Goal: Communication & Community: Answer question/provide support

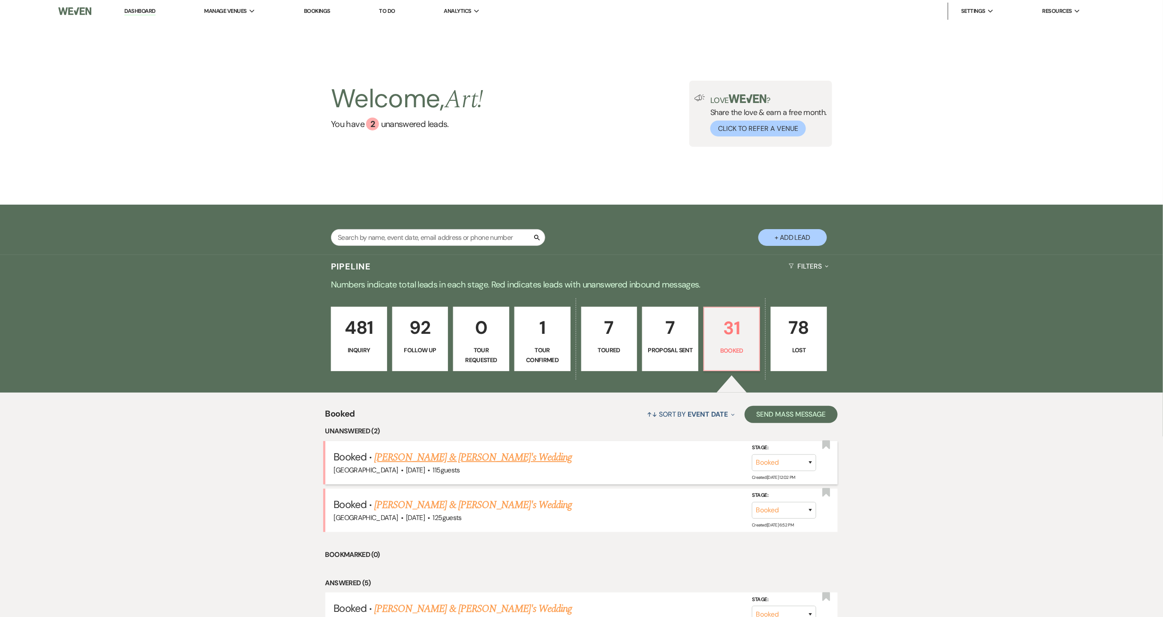
click at [491, 462] on link "[PERSON_NAME] & [PERSON_NAME]'s Wedding" at bounding box center [473, 456] width 198 height 15
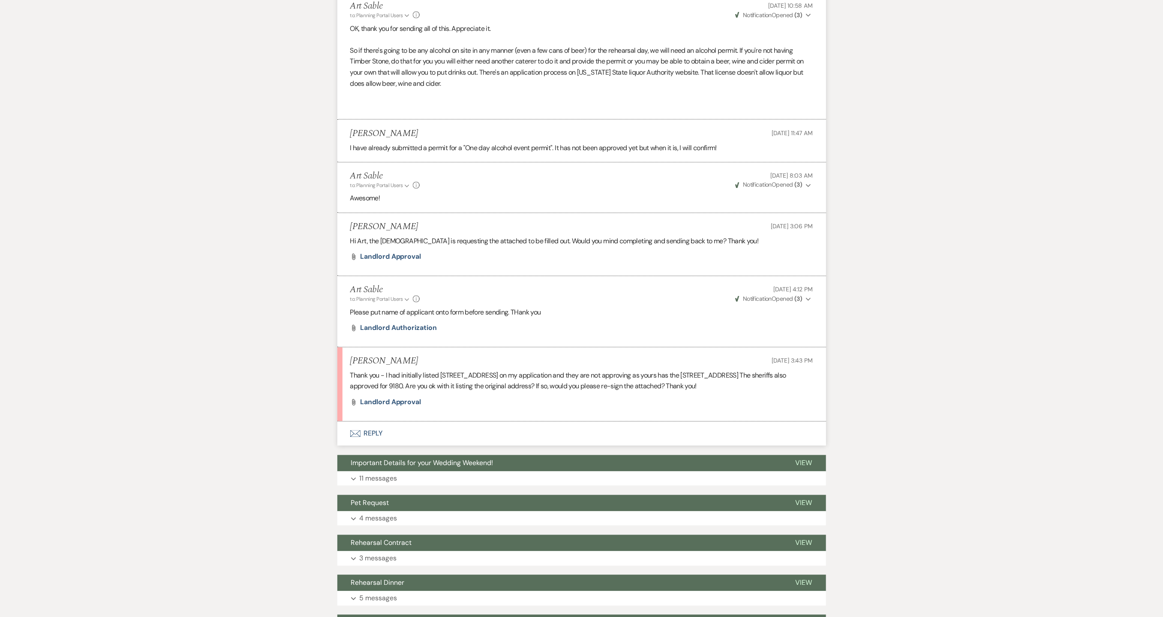
scroll to position [1029, 0]
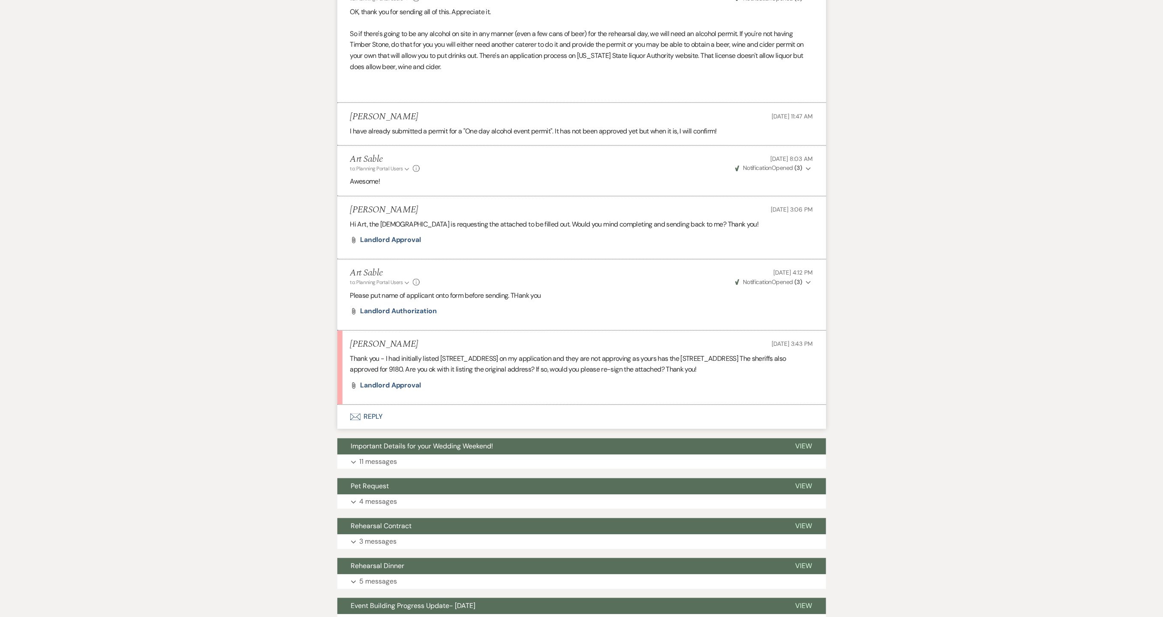
click at [373, 416] on button "Envelope Reply" at bounding box center [581, 417] width 489 height 24
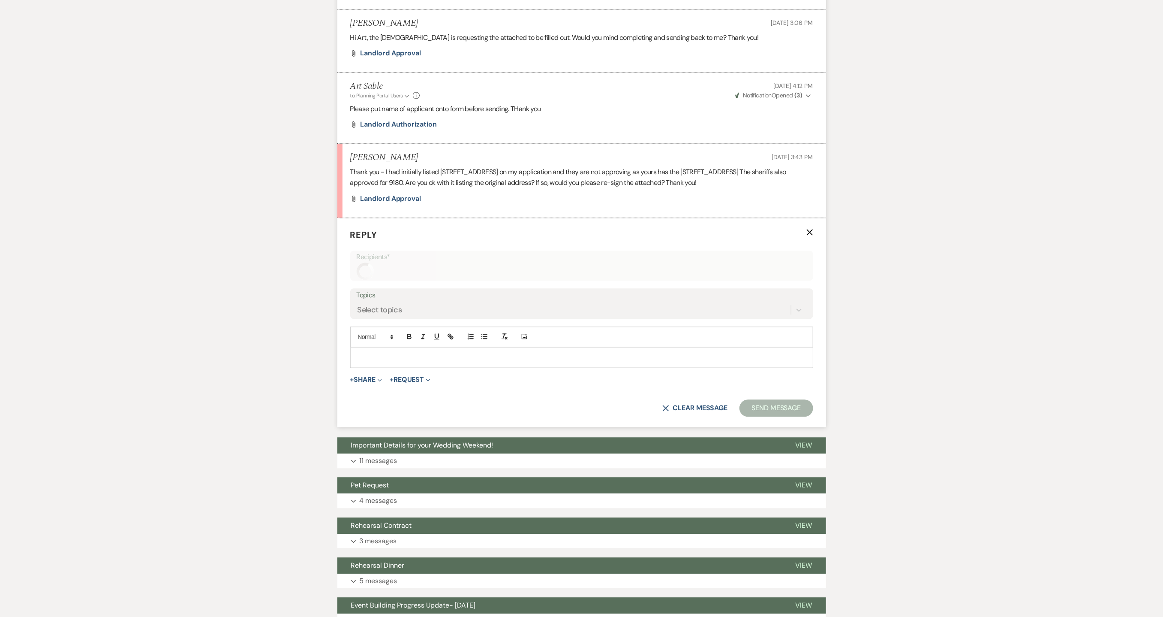
scroll to position [1217, 0]
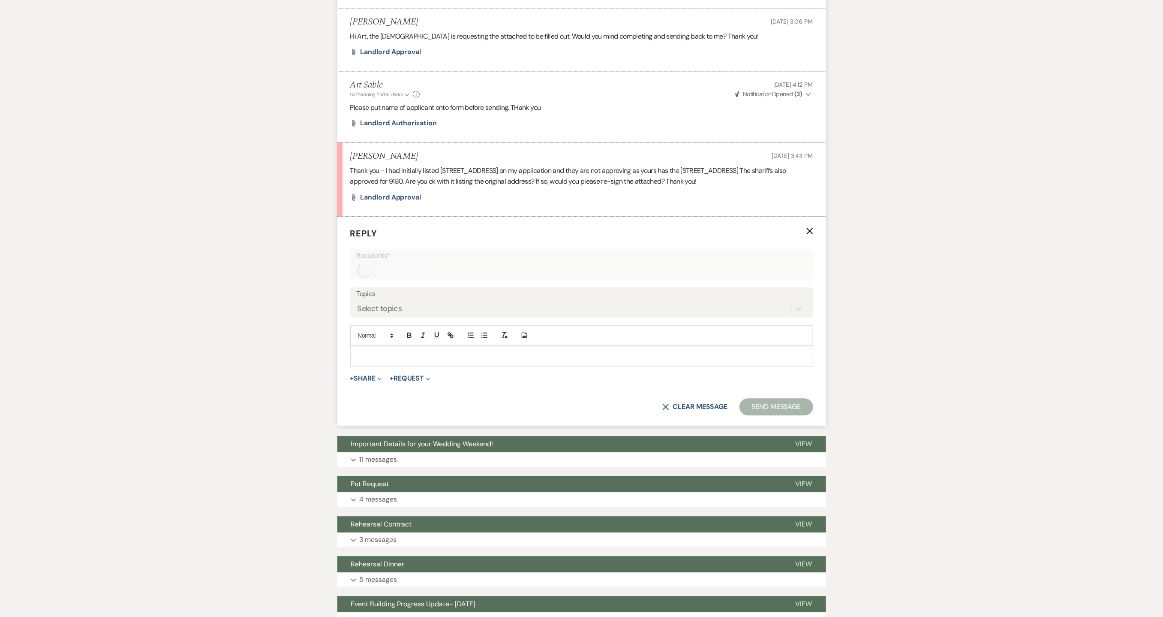
click at [408, 350] on div at bounding box center [582, 356] width 462 height 20
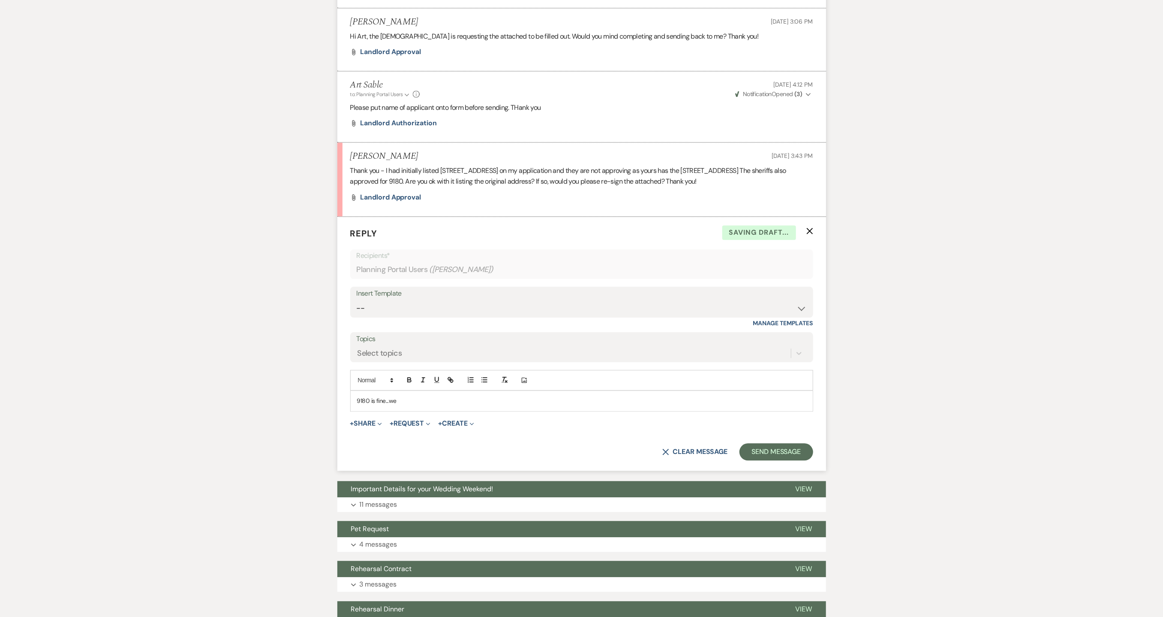
scroll to position [1262, 0]
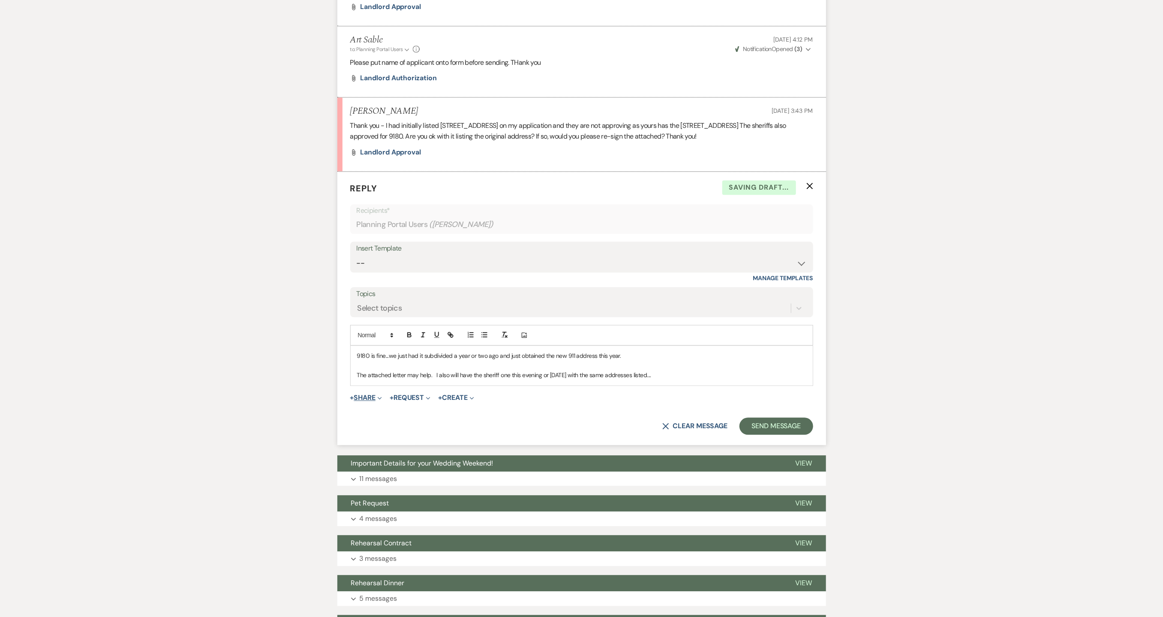
click at [368, 401] on button "+ Share Expand" at bounding box center [366, 397] width 32 height 7
click at [373, 412] on button "Doc Upload Documents" at bounding box center [410, 414] width 120 height 15
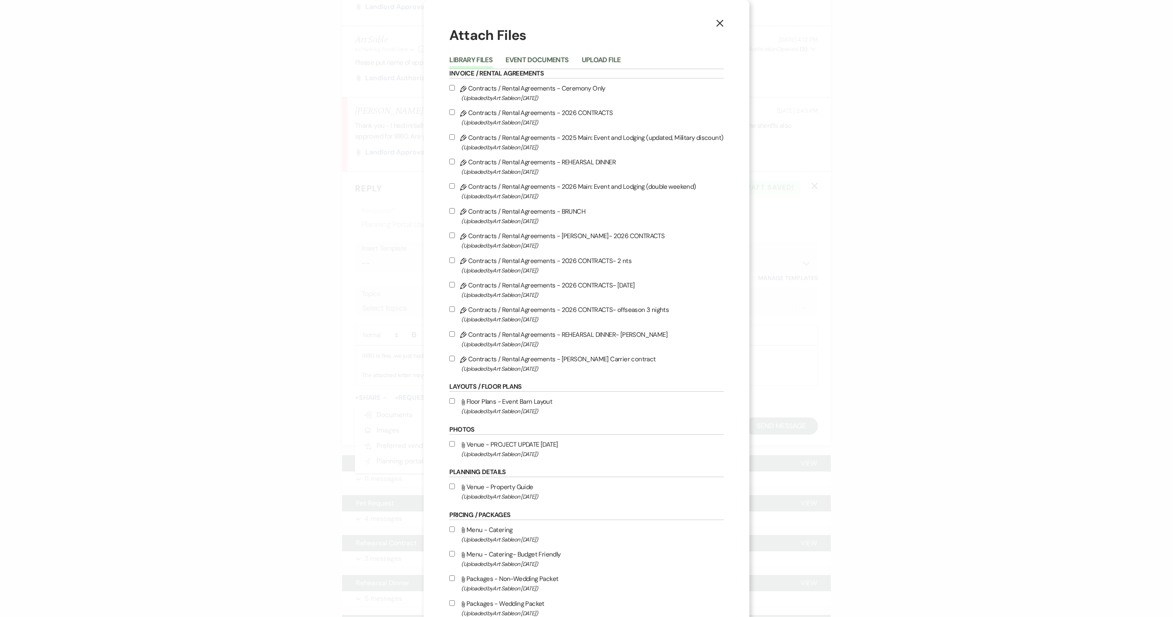
click at [599, 53] on div "Library Files Event Documents Upload File" at bounding box center [586, 60] width 274 height 18
click at [598, 57] on button "Upload File" at bounding box center [601, 63] width 39 height 12
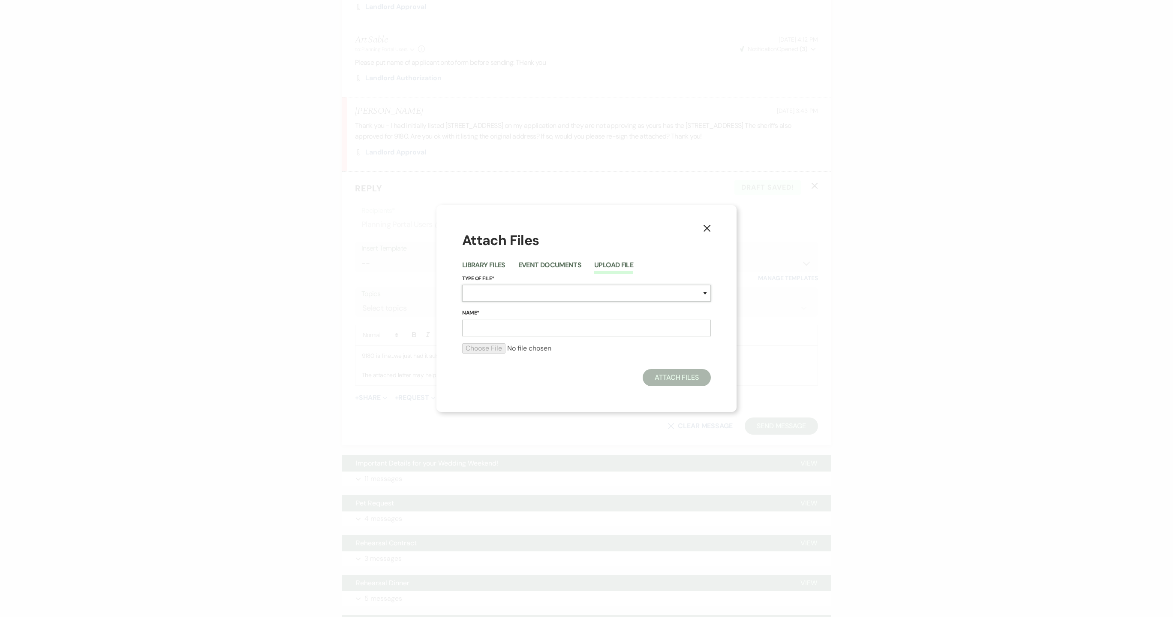
click at [553, 286] on select "Special Event Insurance Vendor Certificate of Insurance Contracts / Rental Agre…" at bounding box center [586, 293] width 249 height 17
select select "0"
click at [462, 285] on select "Special Event Insurance Vendor Certificate of Insurance Contracts / Rental Agre…" at bounding box center [586, 293] width 249 height 17
click at [543, 330] on input "Name*" at bounding box center [586, 327] width 249 height 17
type input "Town Letter"
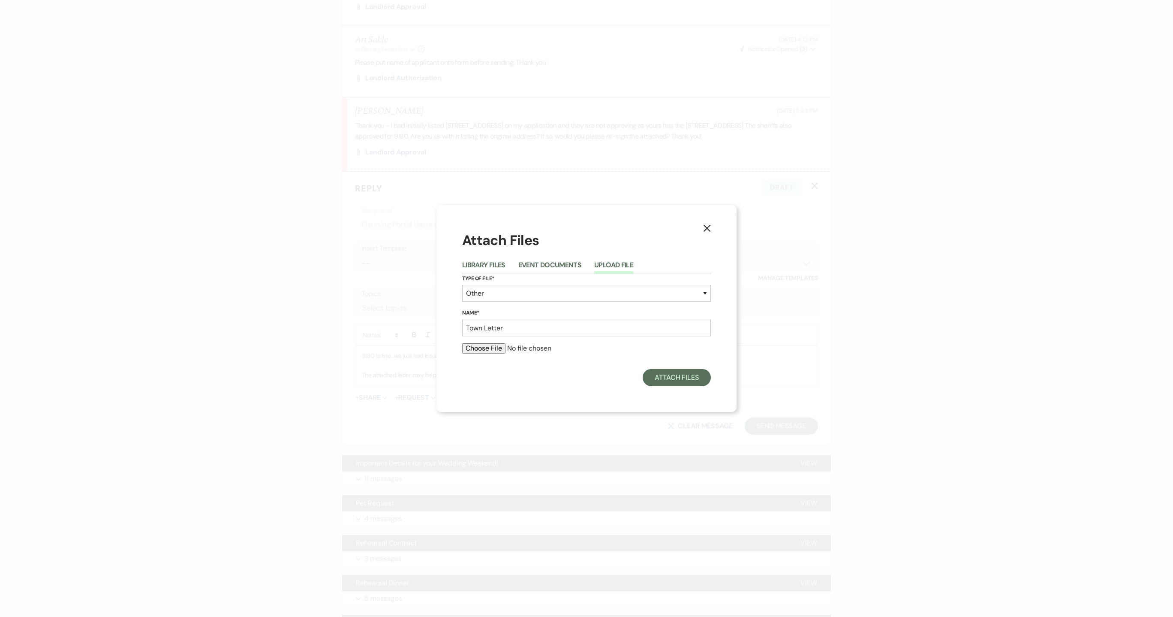
click at [484, 347] on input "file" at bounding box center [586, 348] width 249 height 10
type input "C:\fakepath\Reception Alcohol Permit.jpg"
click at [677, 382] on button "Attach Files" at bounding box center [677, 379] width 68 height 17
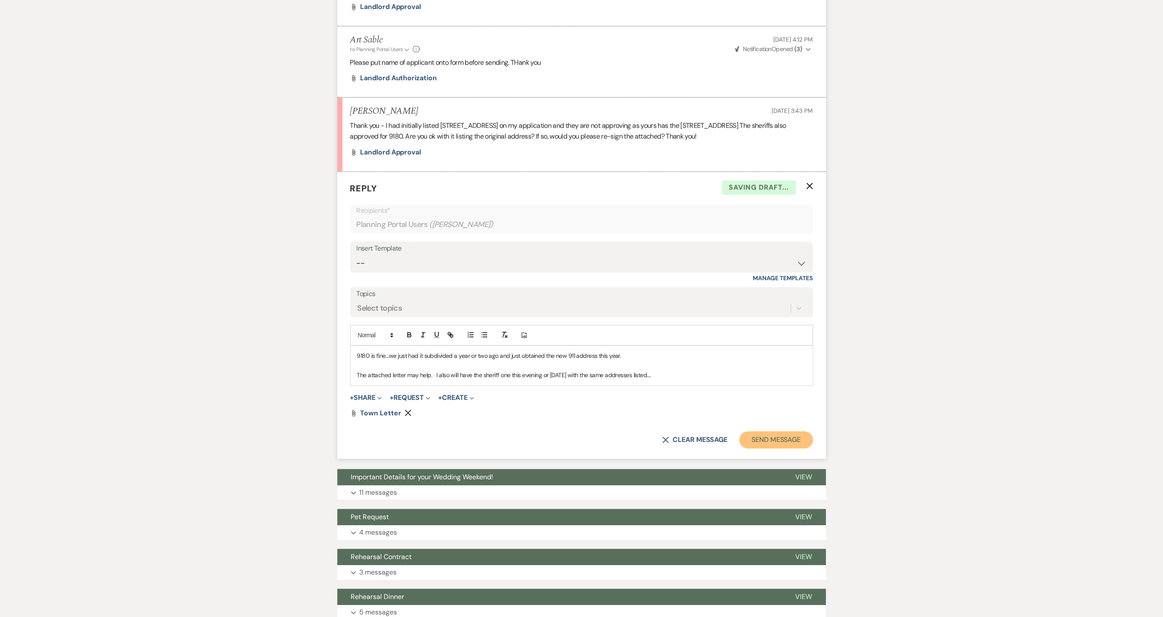
click at [753, 440] on button "Send Message" at bounding box center [776, 439] width 73 height 17
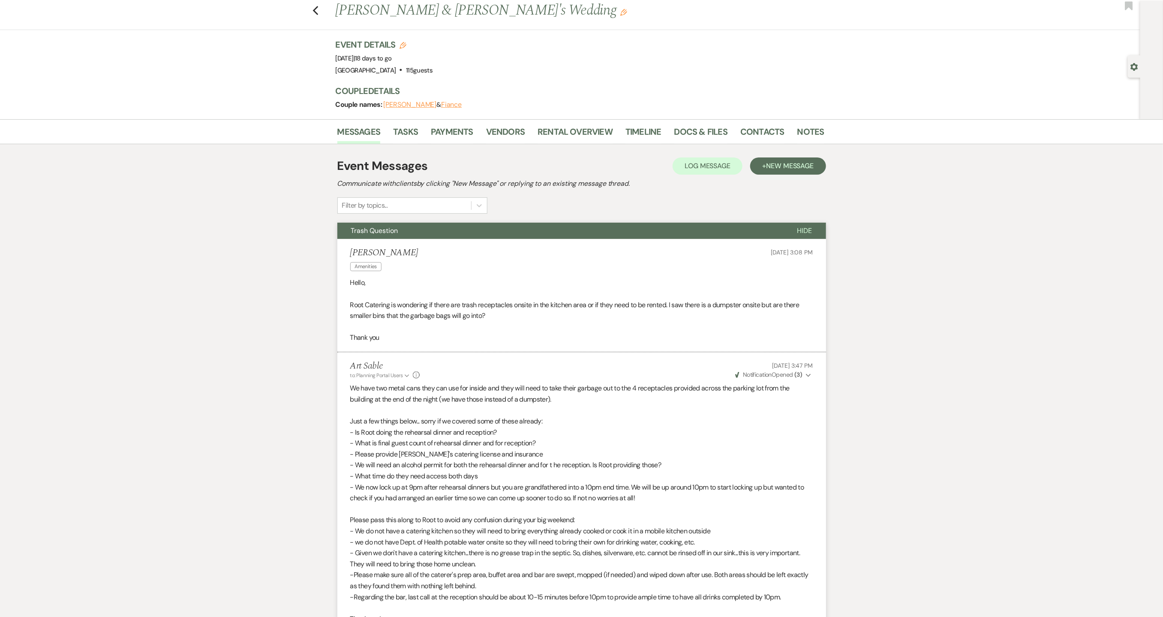
scroll to position [0, 0]
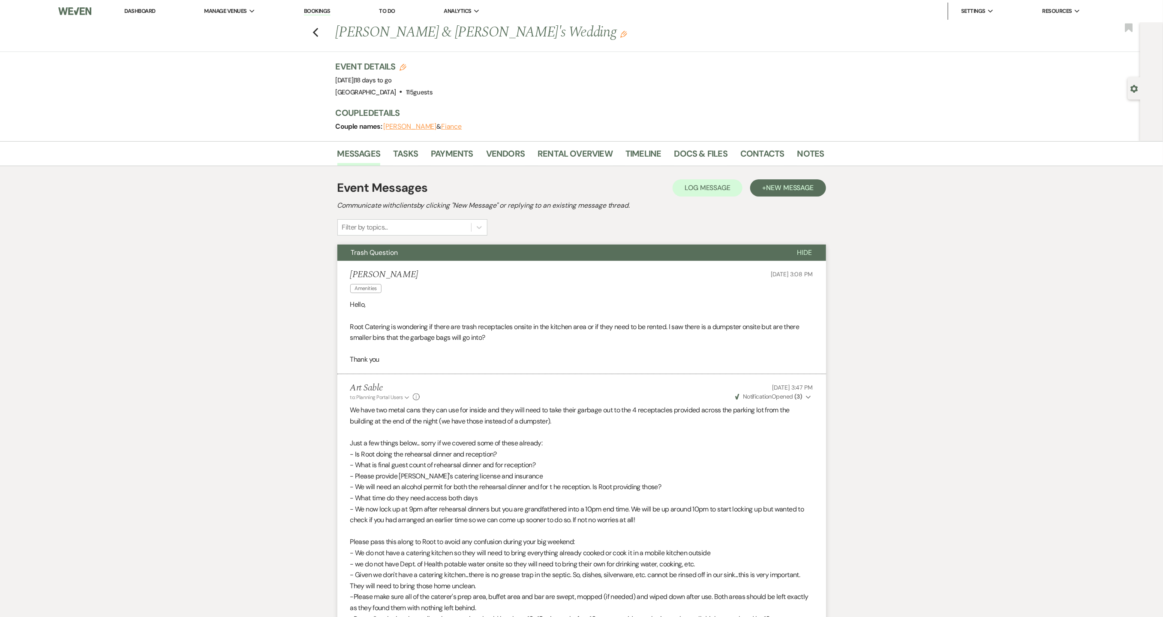
click at [143, 11] on link "Dashboard" at bounding box center [139, 10] width 31 height 7
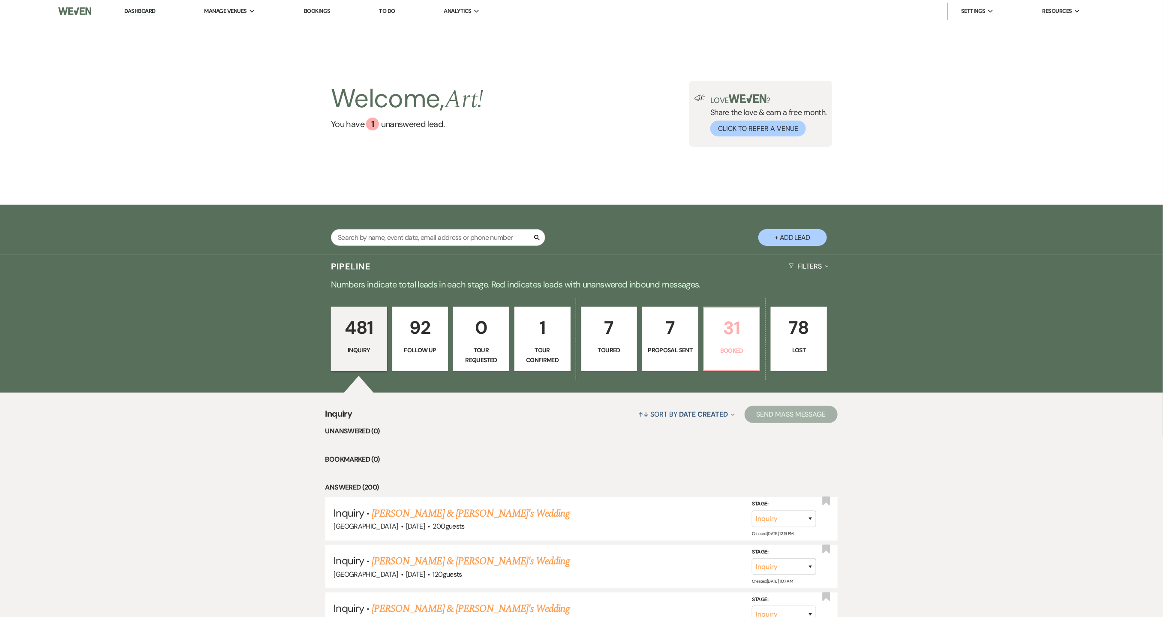
click at [750, 358] on link "31 Booked" at bounding box center [732, 339] width 57 height 64
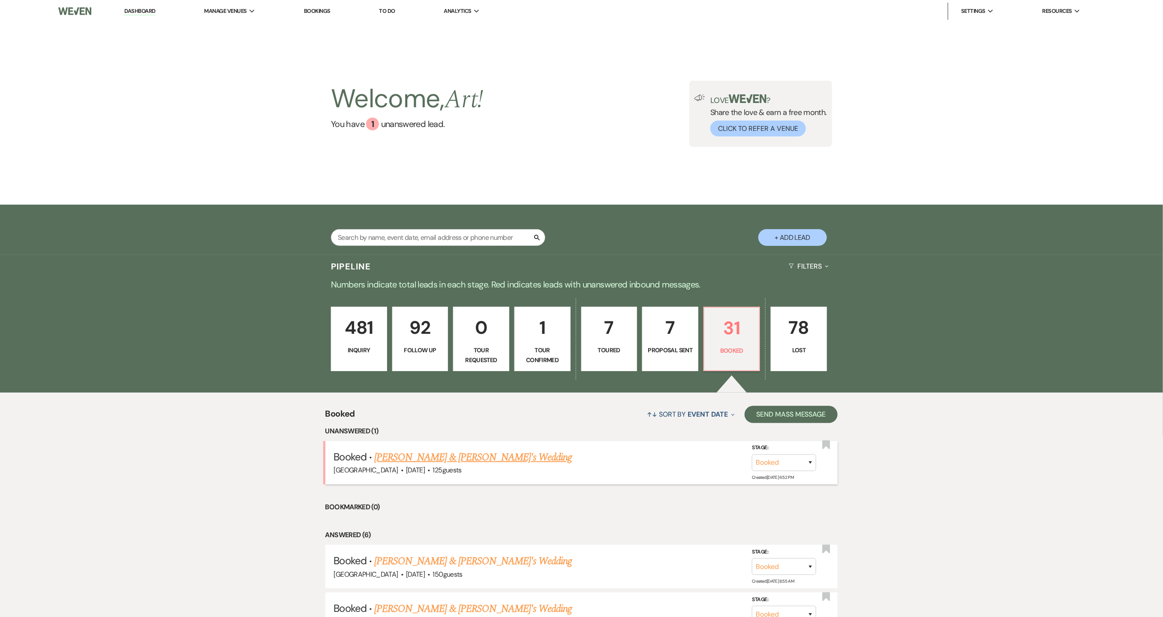
click at [460, 459] on link "Samantha Smith & Fiance's Wedding" at bounding box center [473, 456] width 198 height 15
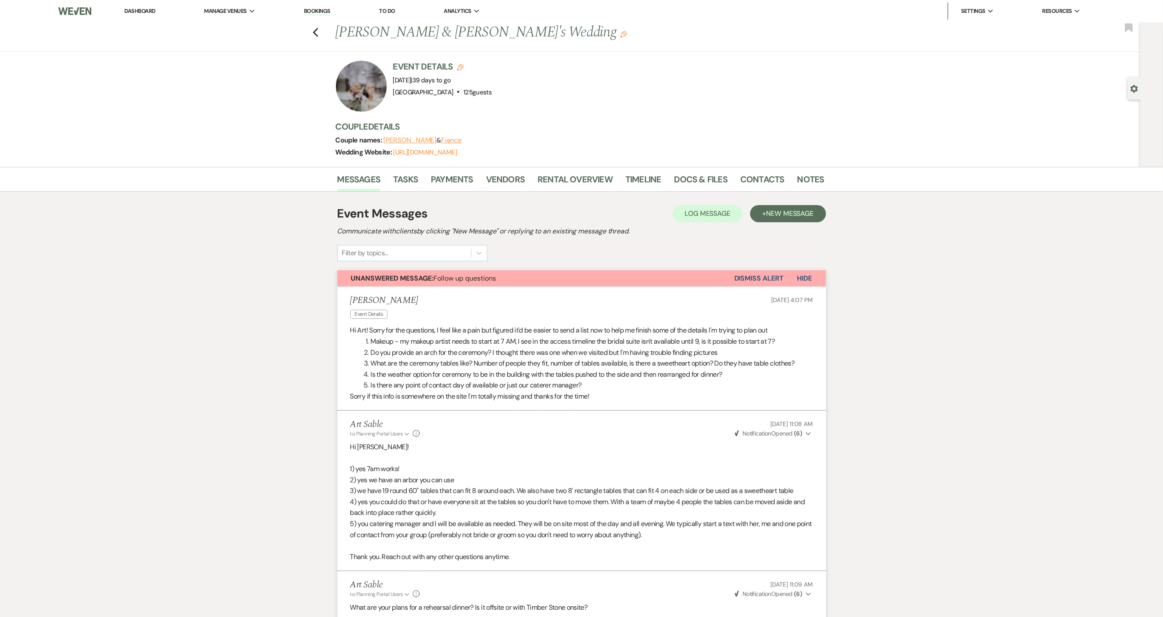
click at [756, 277] on button "Dismiss Alert" at bounding box center [759, 278] width 49 height 16
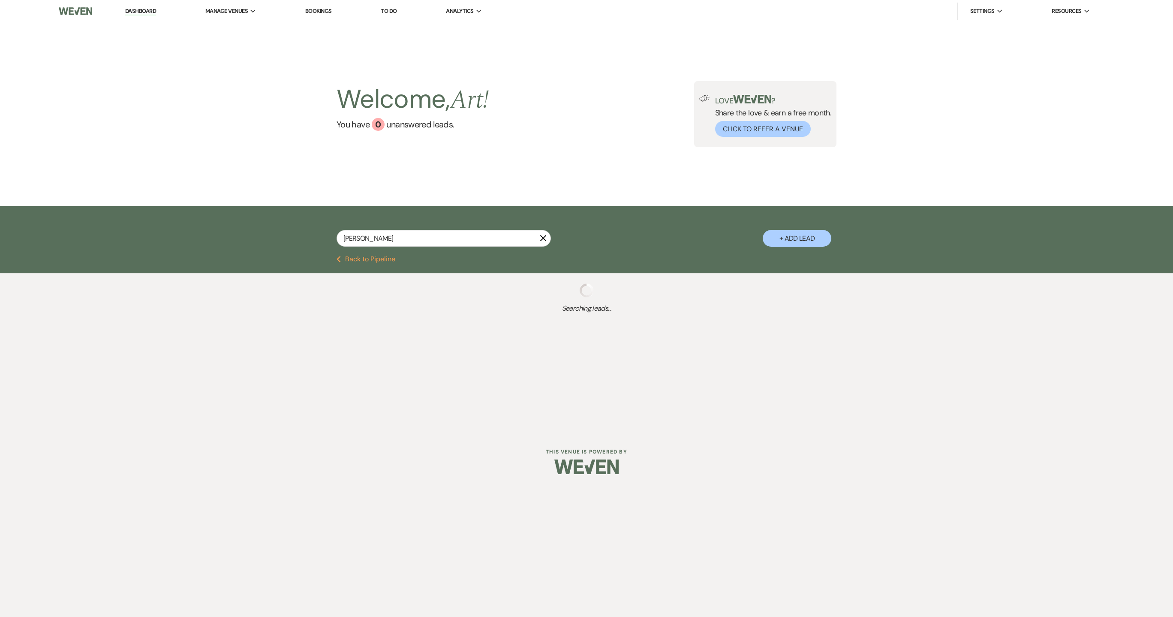
select select "8"
select select "1"
select select "9"
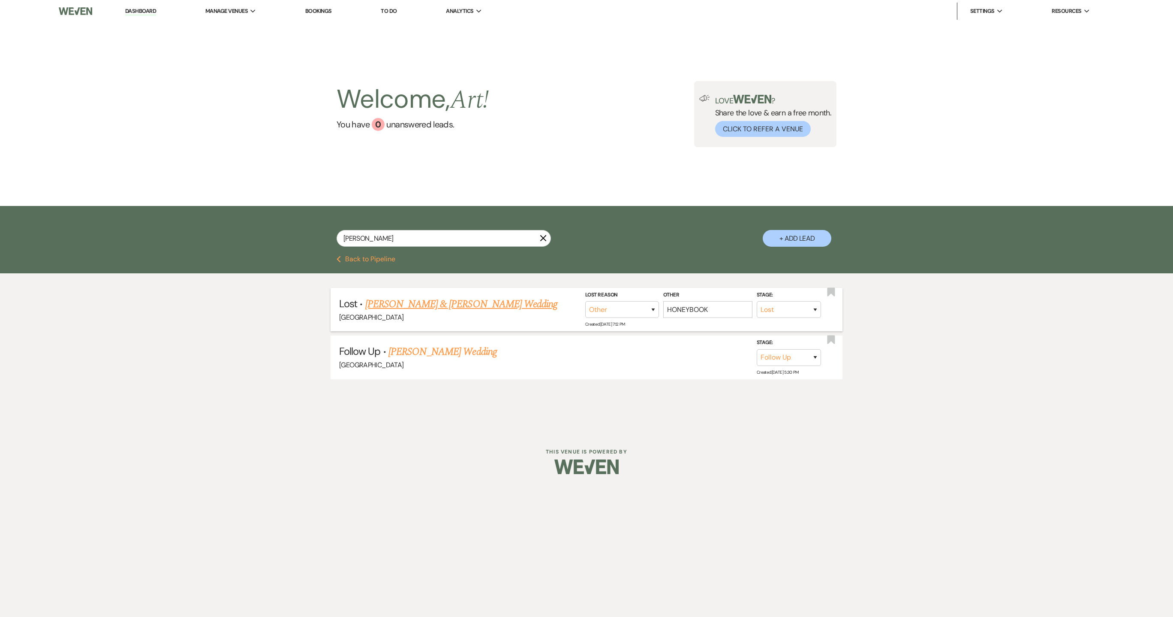
click at [461, 305] on link "[PERSON_NAME] & [PERSON_NAME] Wedding" at bounding box center [461, 303] width 192 height 15
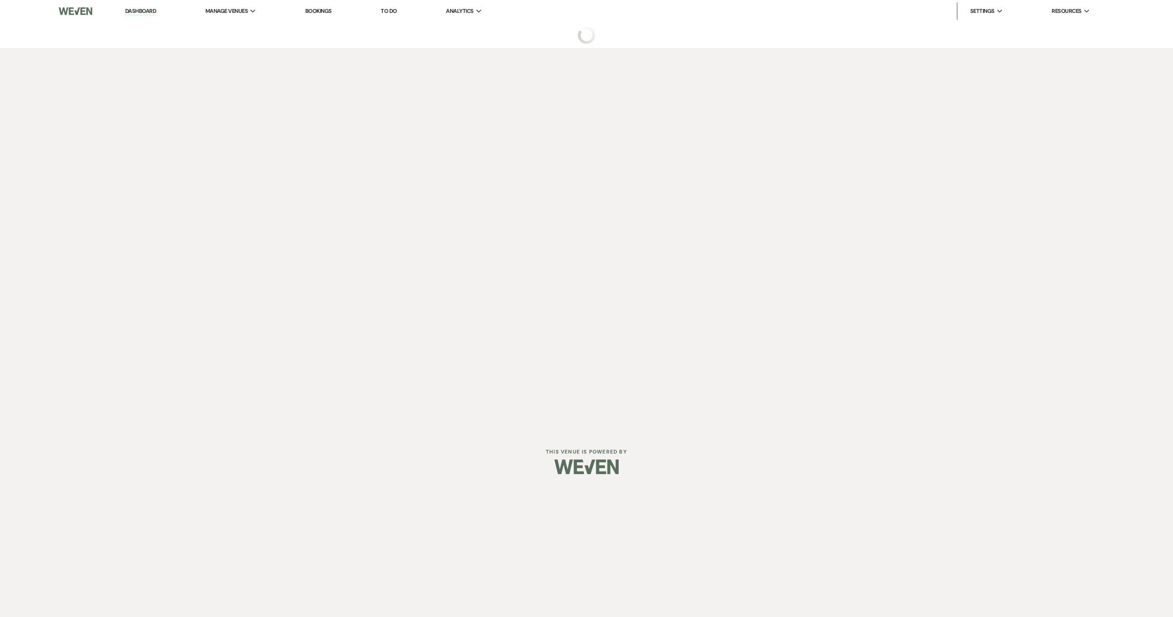
select select "8"
select select "1"
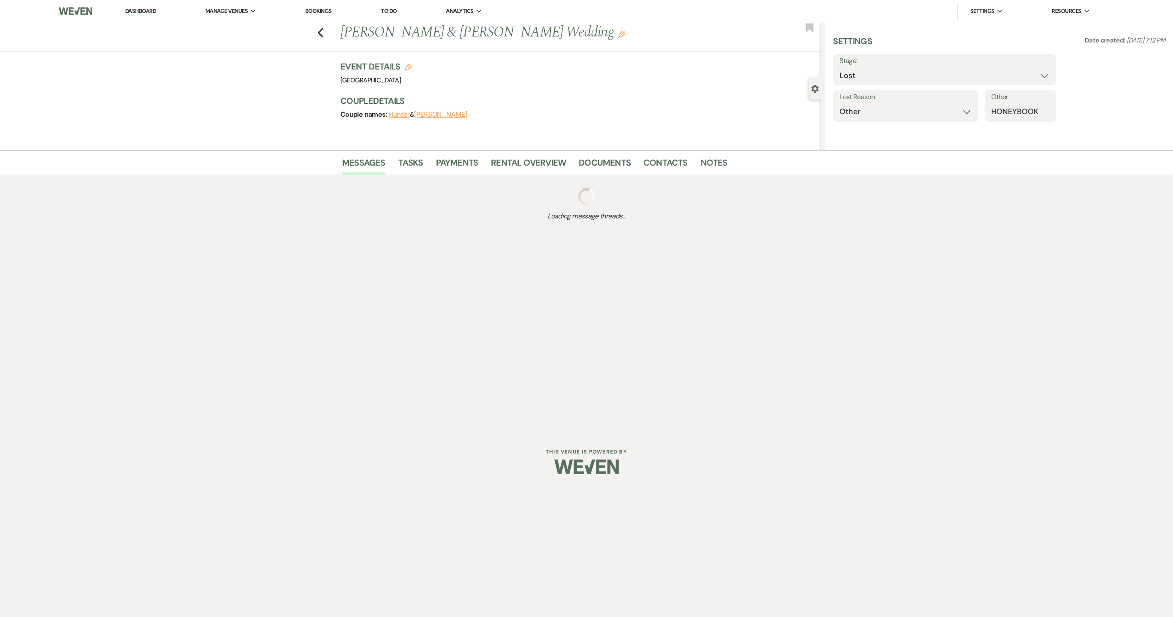
select select "1"
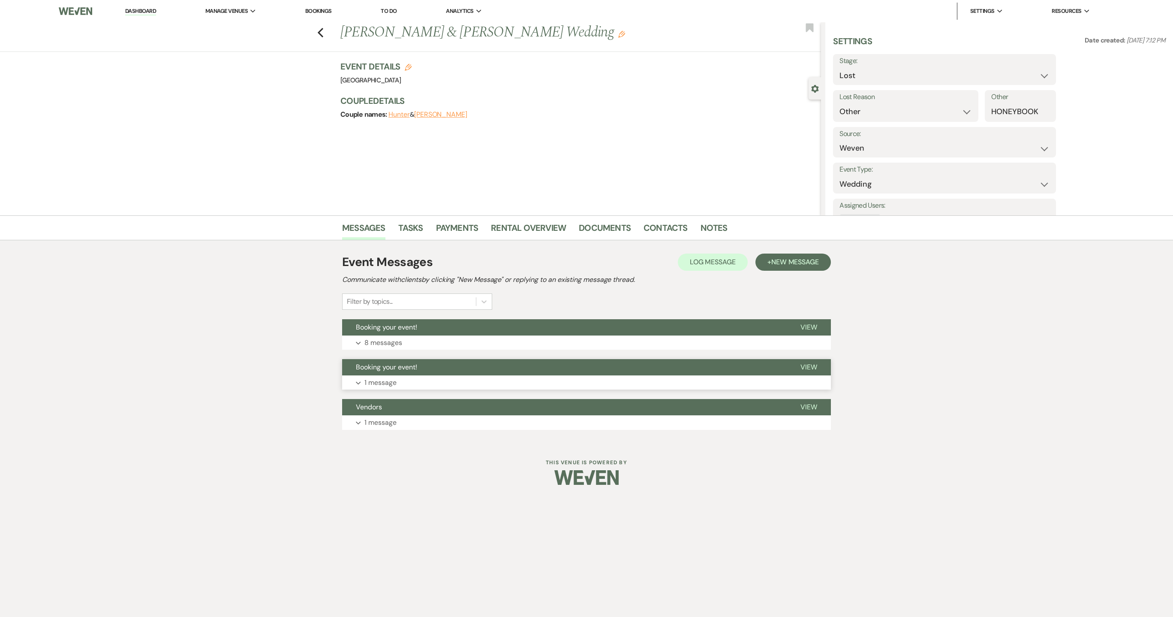
click at [386, 383] on p "1 message" at bounding box center [380, 382] width 32 height 11
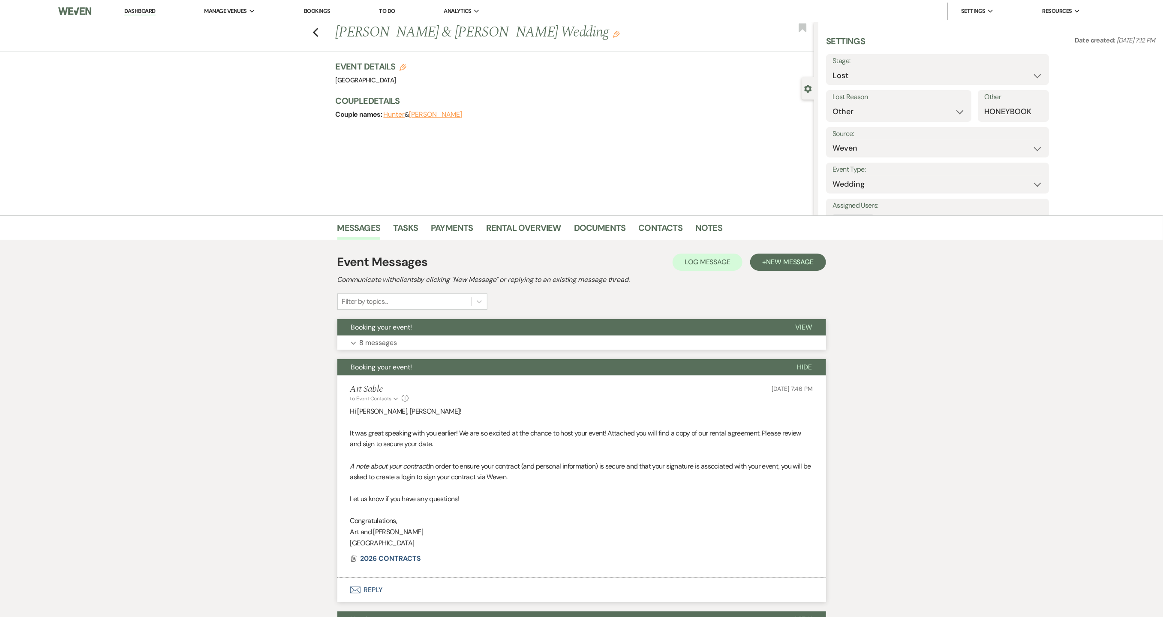
click at [395, 345] on p "8 messages" at bounding box center [379, 342] width 38 height 11
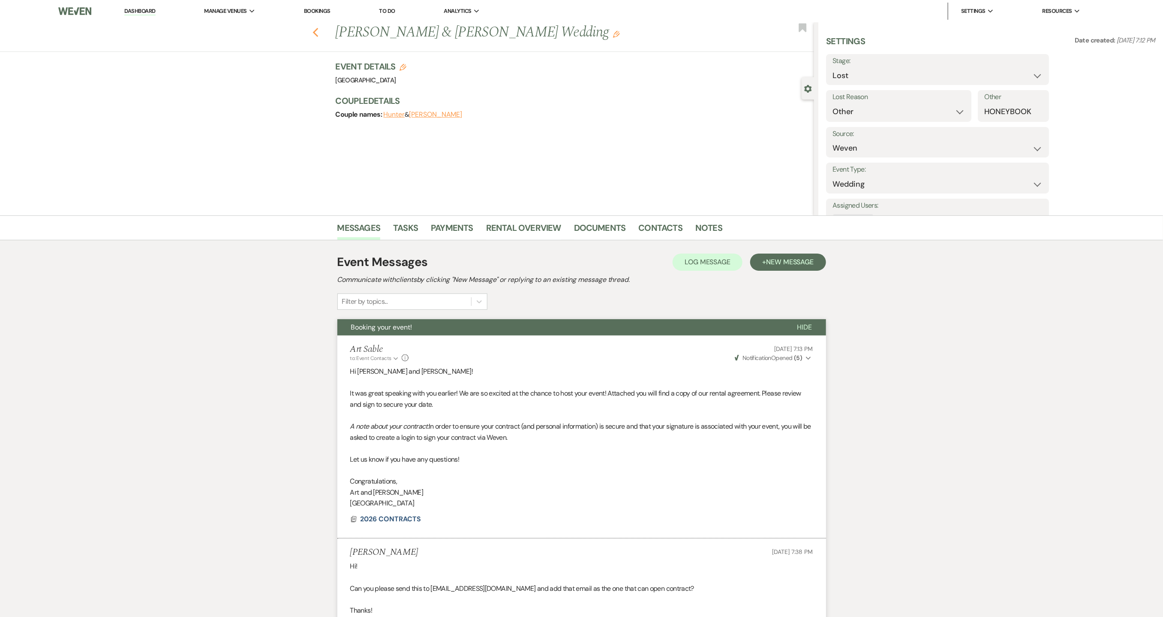
click at [319, 36] on icon "Previous" at bounding box center [316, 32] width 6 height 10
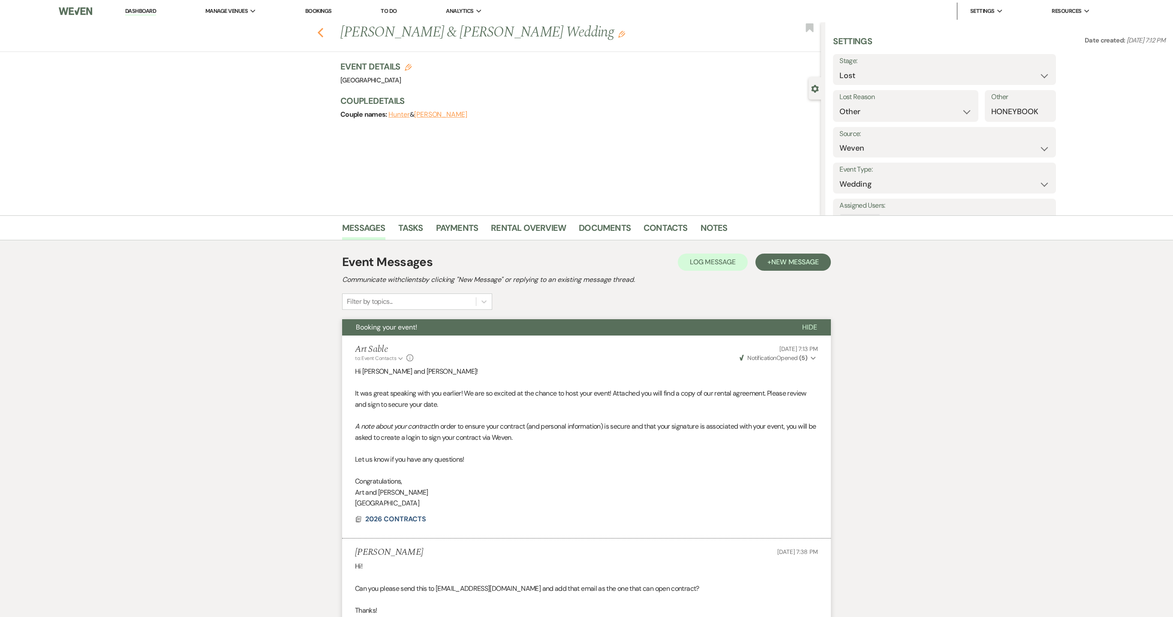
select select "8"
select select "1"
select select "9"
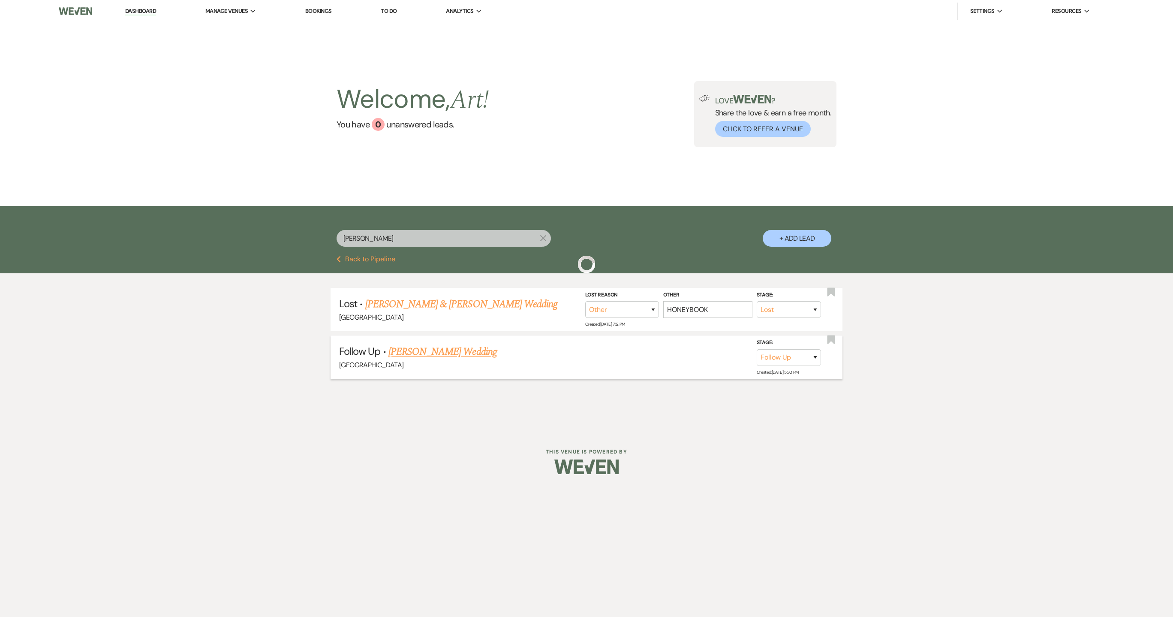
click at [457, 348] on link "[PERSON_NAME] Wedding" at bounding box center [442, 351] width 108 height 15
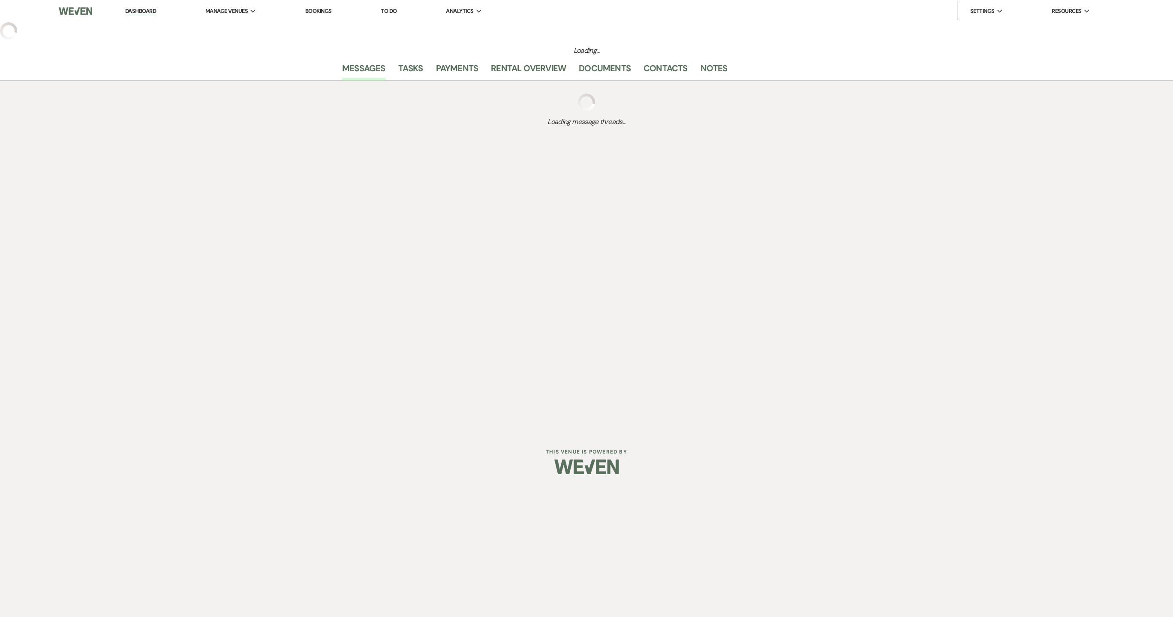
select select "9"
select select "5"
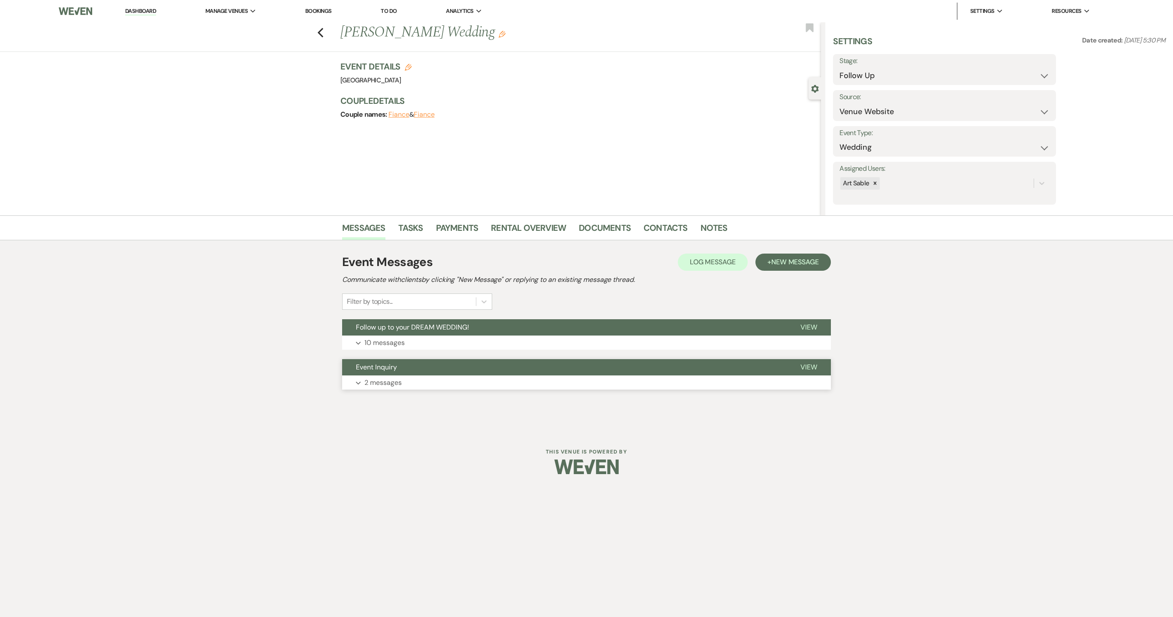
click at [470, 385] on button "Expand 2 messages" at bounding box center [586, 382] width 489 height 15
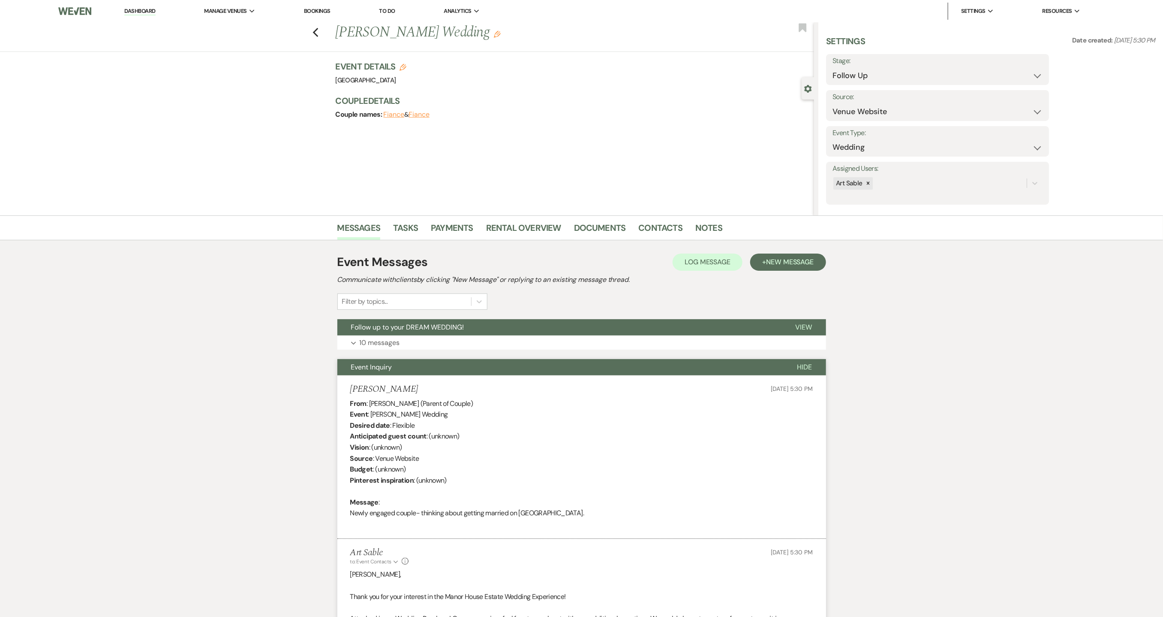
scroll to position [273, 0]
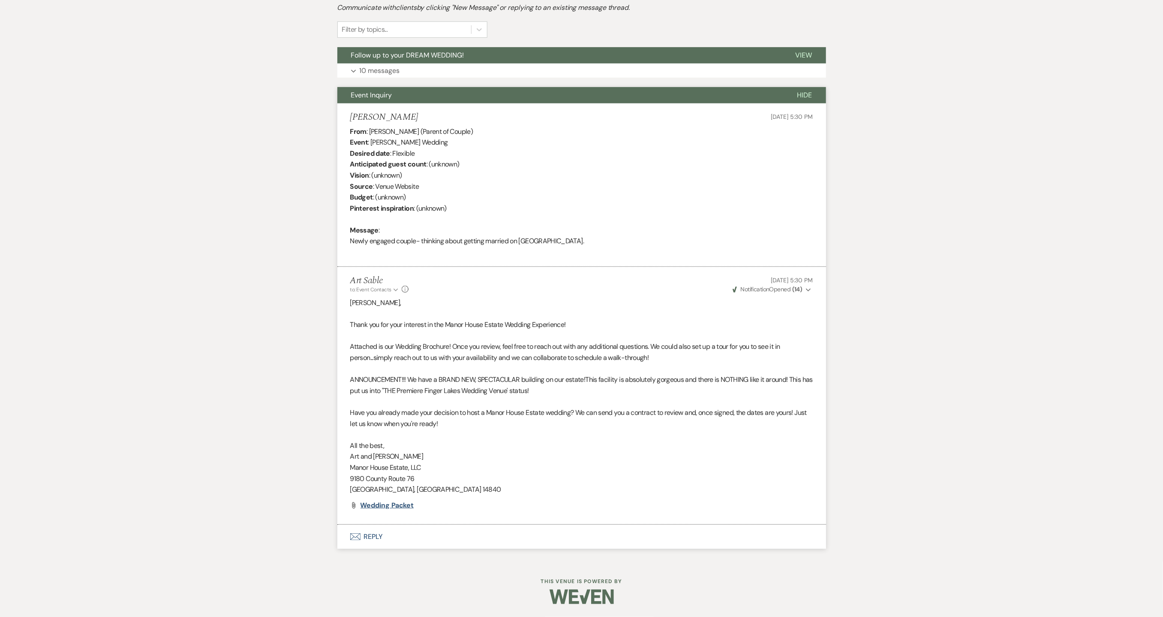
click at [398, 503] on span "Wedding Packet" at bounding box center [388, 504] width 54 height 9
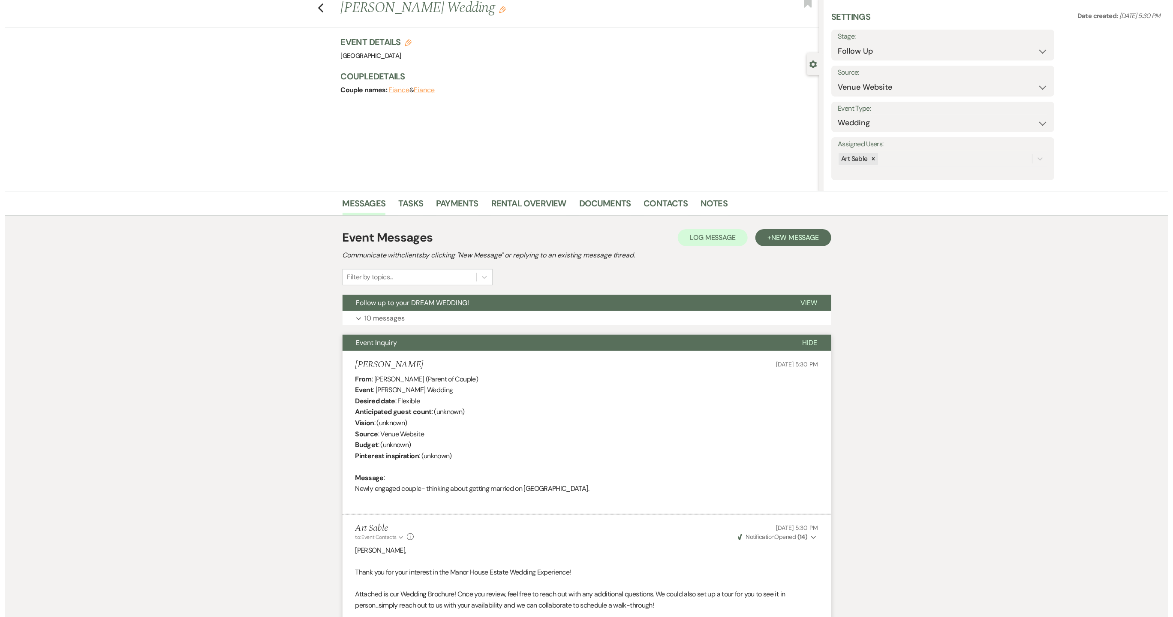
scroll to position [0, 0]
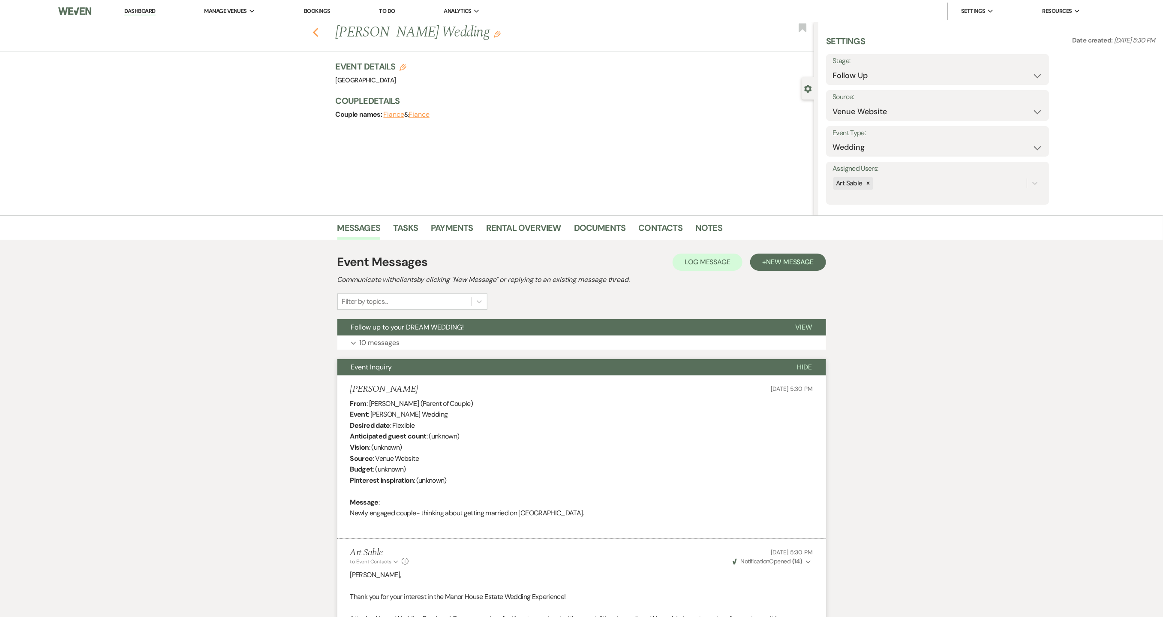
click at [319, 36] on icon "Previous" at bounding box center [316, 32] width 6 height 10
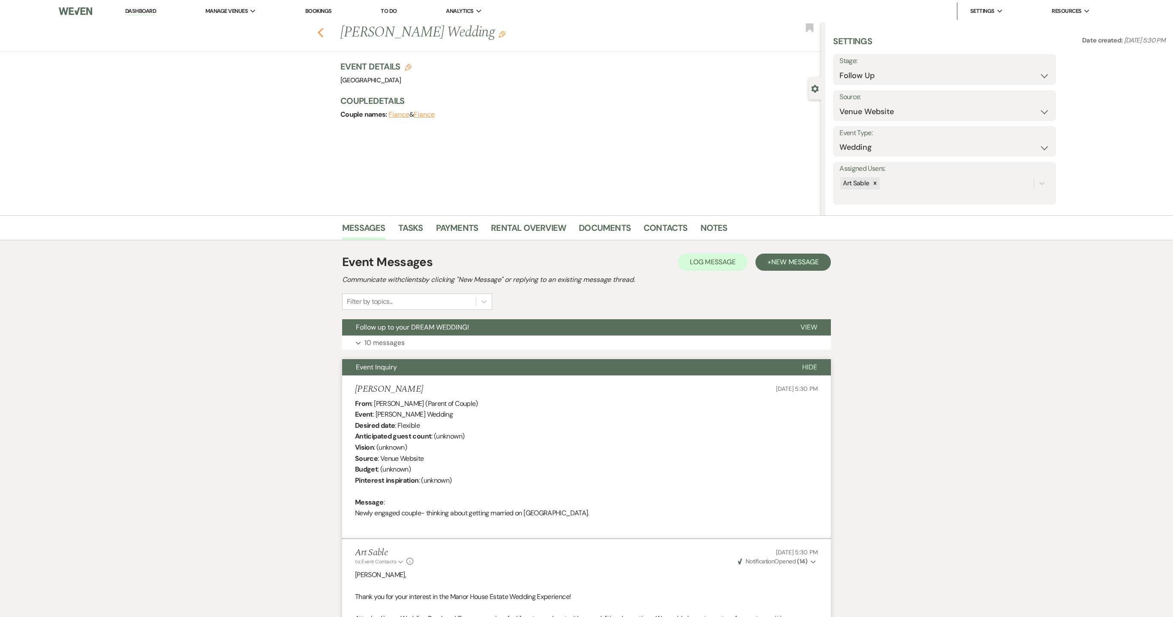
select select "8"
select select "1"
select select "9"
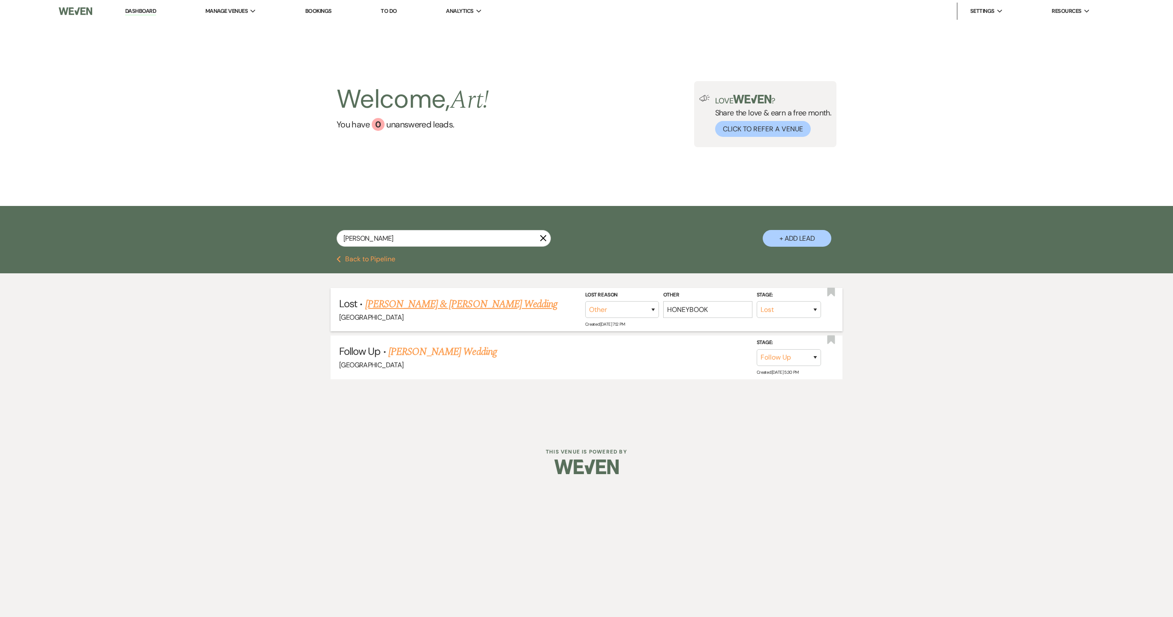
click at [419, 301] on link "[PERSON_NAME] & [PERSON_NAME] Wedding" at bounding box center [461, 303] width 192 height 15
select select "8"
select select "1"
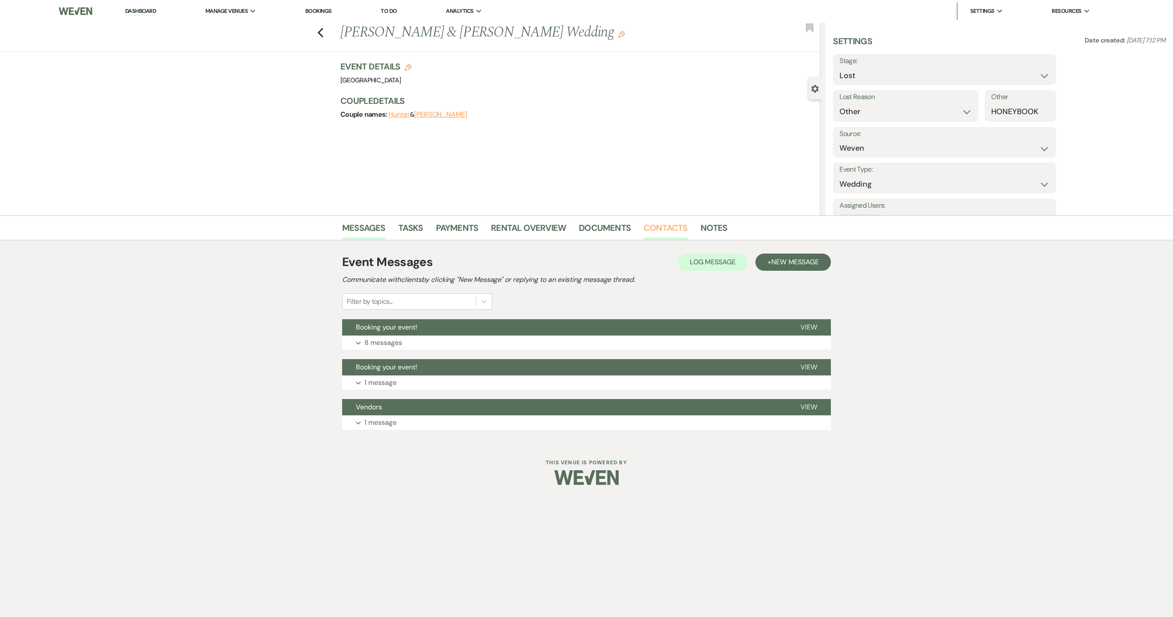
click at [663, 228] on link "Contacts" at bounding box center [666, 230] width 44 height 19
